Goal: Information Seeking & Learning: Check status

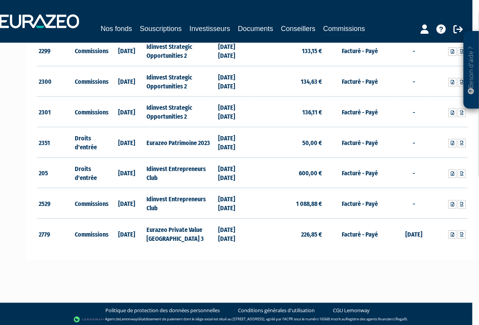
click at [380, 178] on td "Facturé - Payé" at bounding box center [360, 172] width 72 height 31
click at [417, 146] on td "-" at bounding box center [414, 142] width 36 height 31
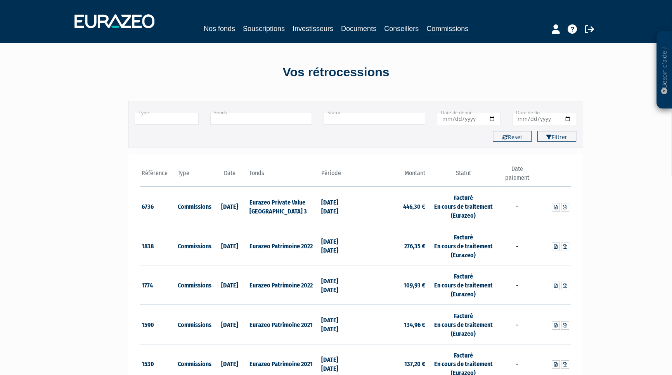
click at [479, 118] on input "Date de début" at bounding box center [469, 119] width 64 height 12
type input "2022-01-01"
click at [479, 119] on input "Date de fin" at bounding box center [544, 119] width 64 height 12
click at [479, 117] on input "Date de fin" at bounding box center [544, 119] width 64 height 12
type input "[DATE]"
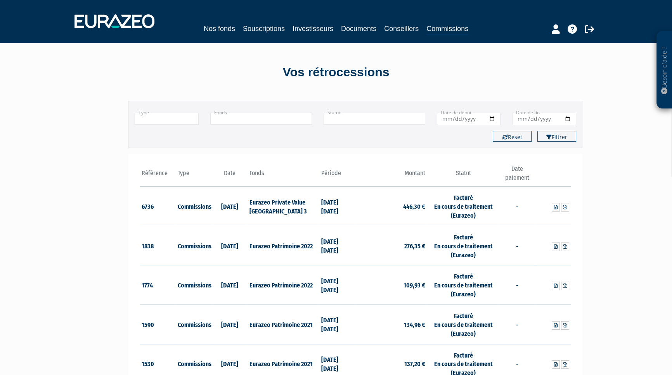
click at [479, 138] on div "Filtrer Reset" at bounding box center [355, 136] width 453 height 11
click at [479, 138] on button "Filtrer" at bounding box center [556, 136] width 39 height 11
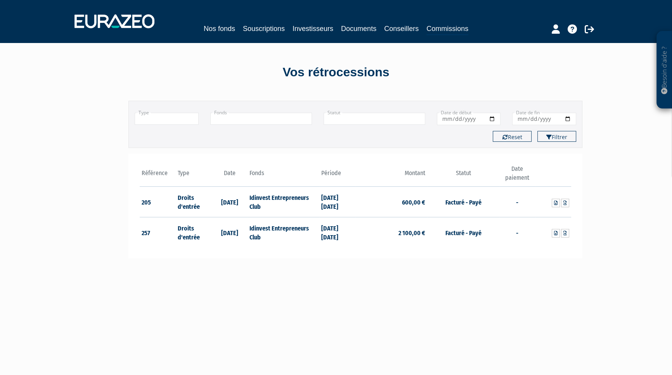
click at [489, 119] on input "2022-01-01" at bounding box center [469, 119] width 64 height 12
type input "2021-01-01"
click at [558, 139] on button "Filtrer" at bounding box center [556, 136] width 39 height 11
click at [494, 118] on input "2021-01-01" at bounding box center [469, 119] width 64 height 12
click at [475, 121] on input "2021-01-01" at bounding box center [469, 119] width 64 height 12
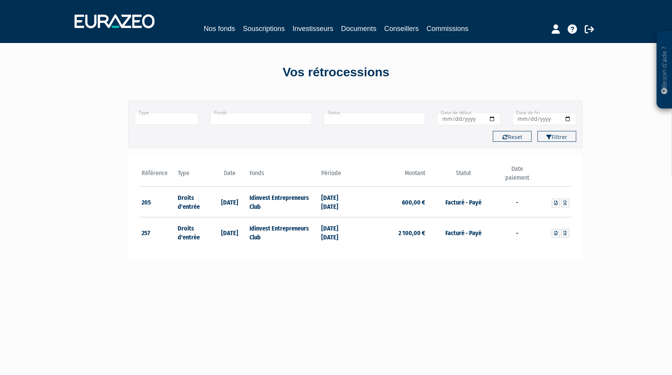
click at [473, 117] on input "[DATE]" at bounding box center [469, 119] width 64 height 12
click at [469, 120] on input "[DATE]" at bounding box center [469, 119] width 64 height 12
type input "2020-01-01"
drag, startPoint x: 518, startPoint y: 135, endPoint x: 581, endPoint y: 148, distance: 64.9
click at [584, 158] on div "Besoin d'aide ? × J'ai besoin d'aide Si vous avez une question à propos du fonc…" at bounding box center [336, 234] width 672 height 468
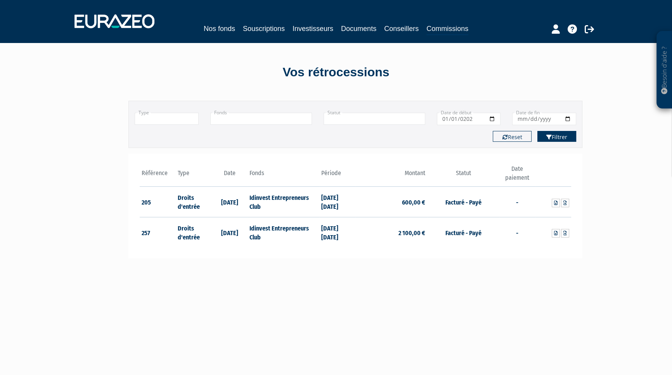
click at [560, 135] on button "Filtrer" at bounding box center [556, 136] width 39 height 11
click at [659, 150] on div "Besoin d'aide ? × J'ai besoin d'aide Si vous avez une question à propos du fonc…" at bounding box center [336, 234] width 672 height 468
click at [568, 117] on input "2022-12-01" at bounding box center [544, 119] width 64 height 12
type input "[DATE]"
click at [491, 118] on input "[DATE]" at bounding box center [469, 119] width 64 height 12
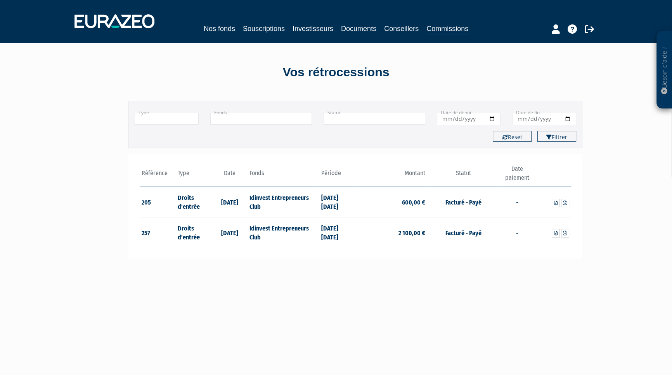
drag, startPoint x: 470, startPoint y: 251, endPoint x: 470, endPoint y: 235, distance: 16.7
click at [470, 251] on div "Référence Type Date 205 Droits d'entrée 06/05/2022 257" at bounding box center [355, 206] width 454 height 105
click at [557, 136] on button "Filtrer" at bounding box center [556, 136] width 39 height 11
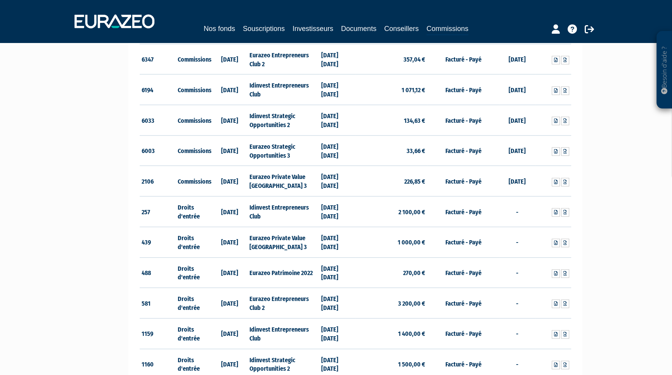
scroll to position [881, 0]
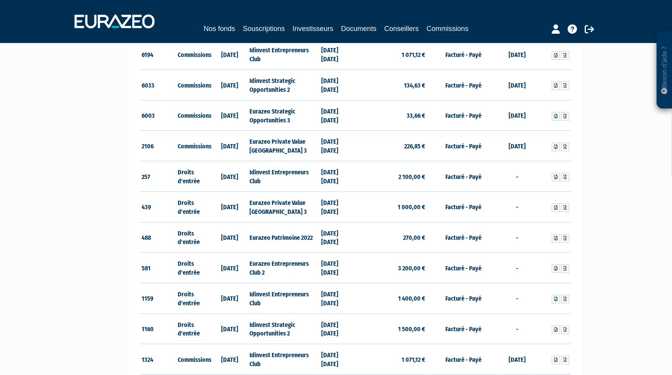
drag, startPoint x: 587, startPoint y: 81, endPoint x: 602, endPoint y: 138, distance: 58.6
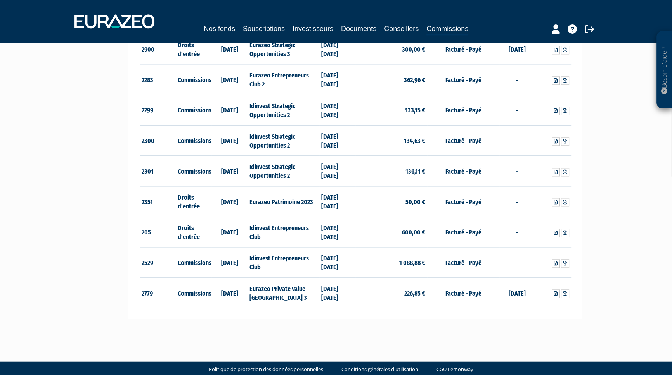
scroll to position [1261, 0]
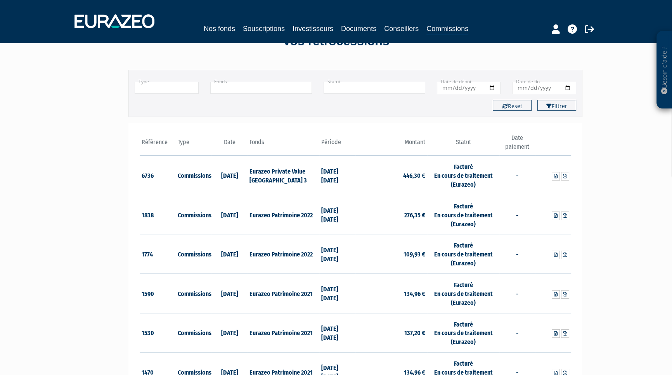
scroll to position [0, 0]
